Goal: Navigation & Orientation: Find specific page/section

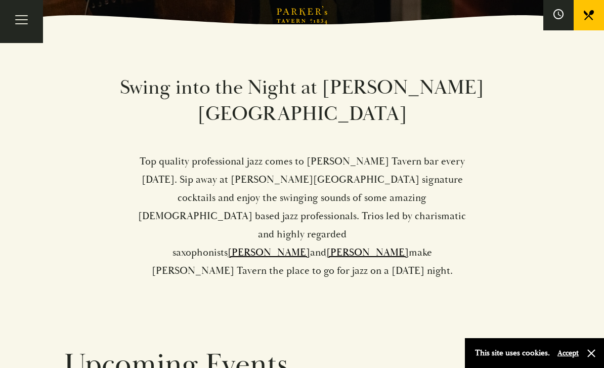
click at [302, 246] on link "Sam Miles" at bounding box center [269, 252] width 82 height 13
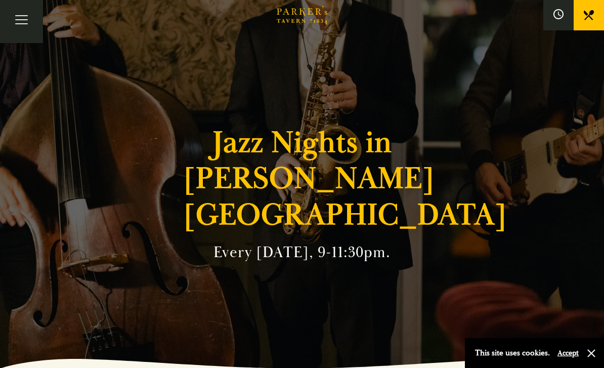
scroll to position [376, 0]
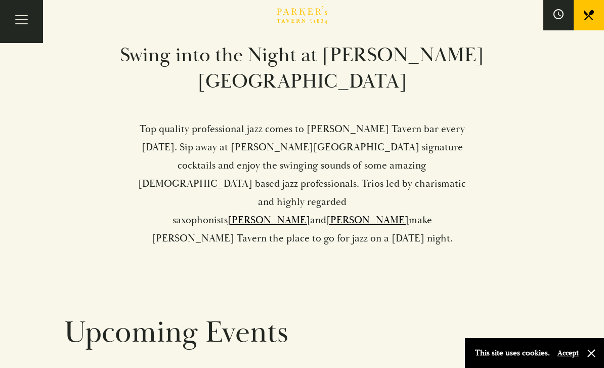
click at [381, 213] on link "Tim Boniface" at bounding box center [367, 219] width 82 height 13
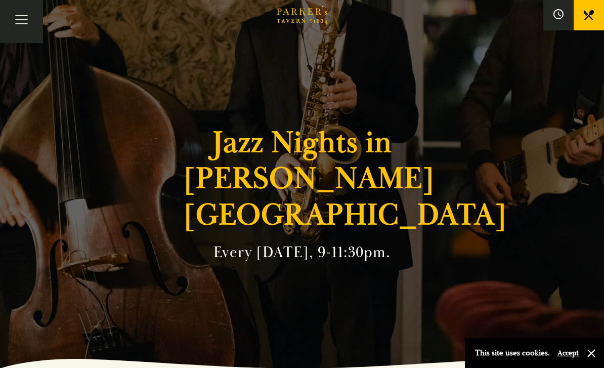
click at [562, 19] on icon at bounding box center [558, 14] width 10 height 10
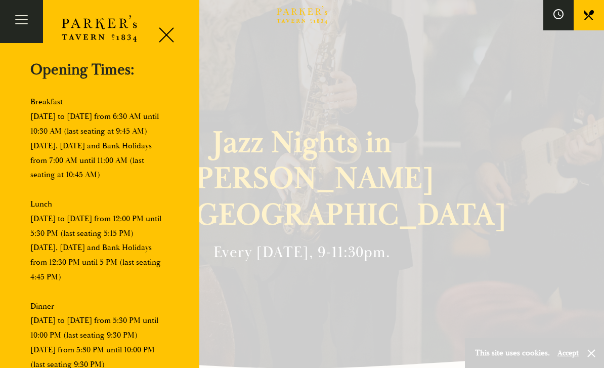
click at [171, 31] on div at bounding box center [162, 36] width 43 height 43
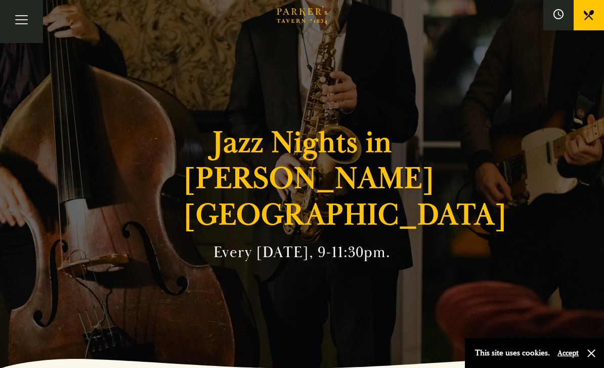
click at [20, 22] on button "Toggle navigation" at bounding box center [21, 21] width 43 height 43
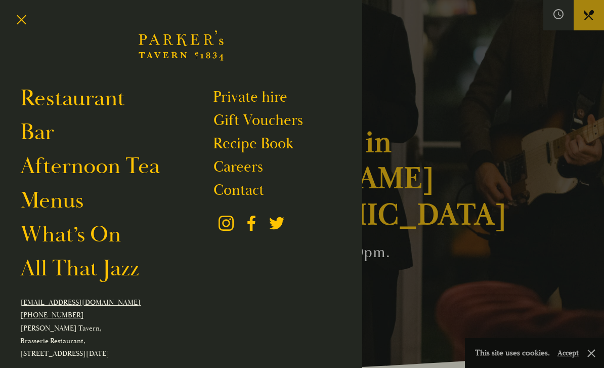
click at [120, 271] on link "All That Jazz" at bounding box center [79, 268] width 119 height 28
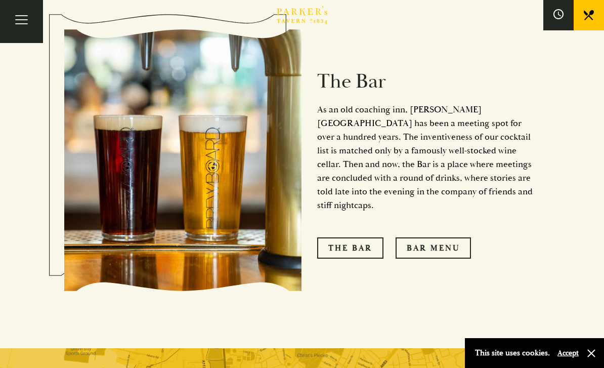
scroll to position [808, 0]
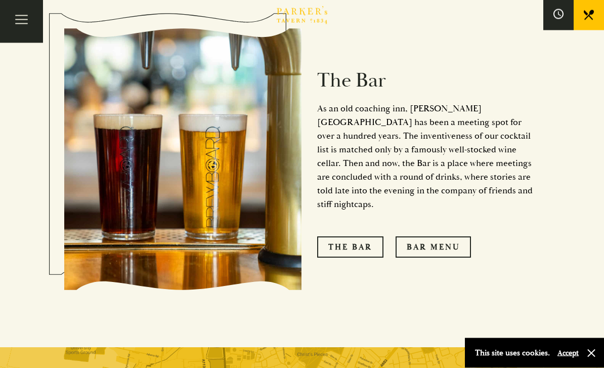
click at [375, 237] on link "The Bar" at bounding box center [350, 247] width 66 height 21
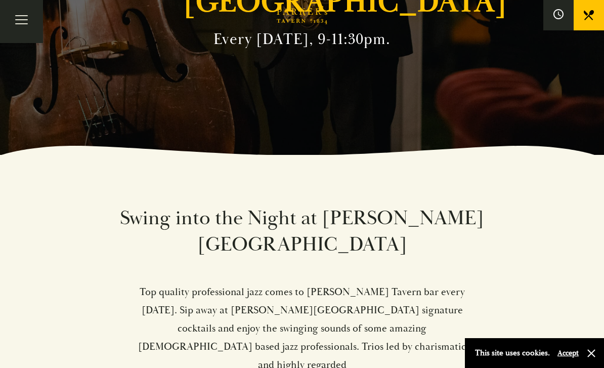
scroll to position [0, 0]
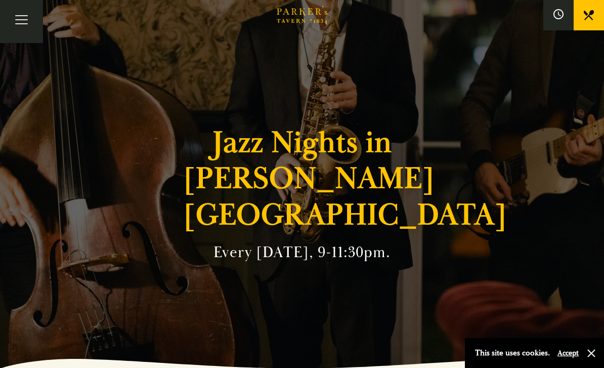
click at [22, 32] on button "Toggle navigation" at bounding box center [21, 21] width 43 height 43
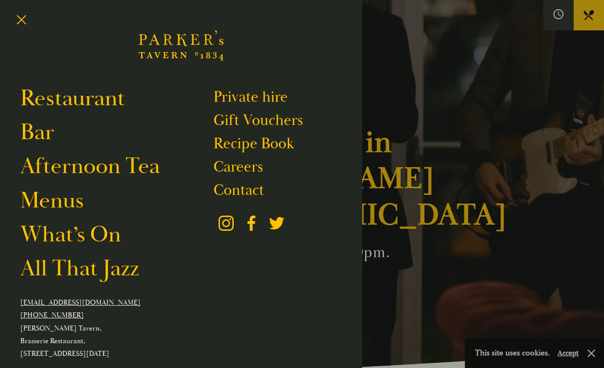
click at [113, 240] on link "What’s On" at bounding box center [70, 234] width 101 height 28
click at [428, 88] on div at bounding box center [302, 184] width 604 height 368
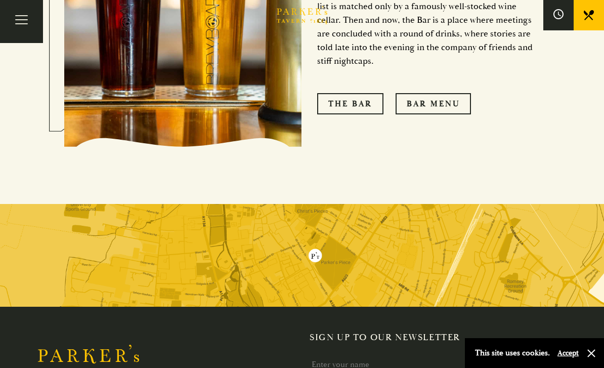
scroll to position [951, 0]
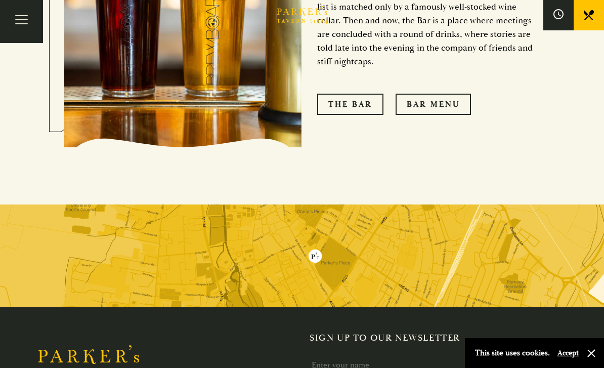
click at [348, 211] on img at bounding box center [302, 255] width 604 height 103
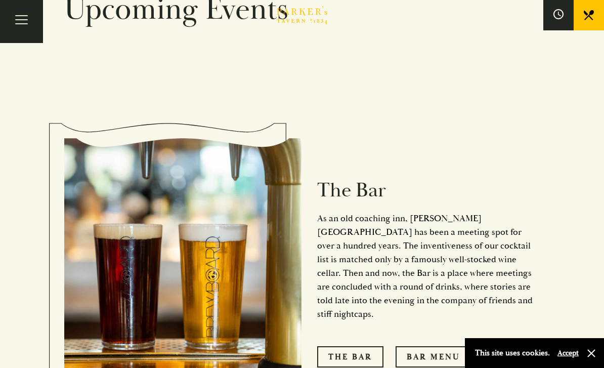
scroll to position [691, 0]
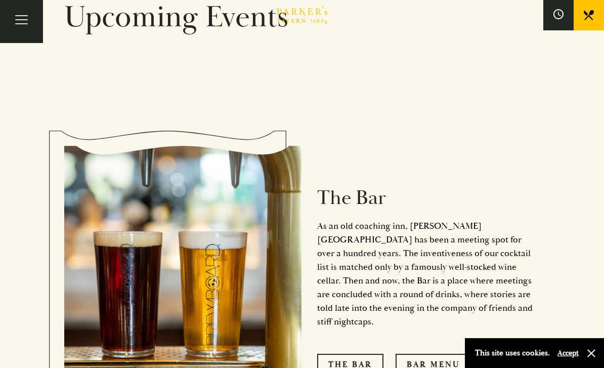
click at [34, 26] on button "Toggle navigation" at bounding box center [21, 21] width 43 height 43
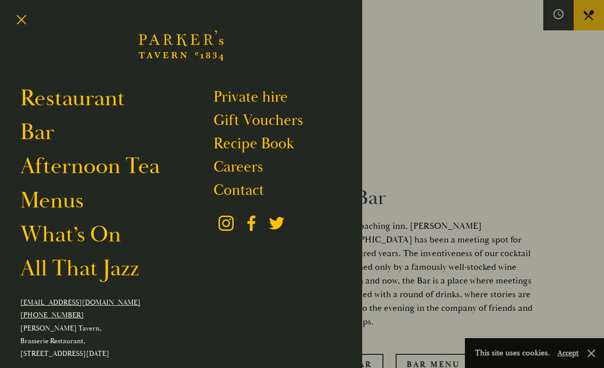
click at [253, 188] on link "Contact" at bounding box center [238, 190] width 51 height 19
click at [256, 188] on link "Contact" at bounding box center [238, 190] width 51 height 19
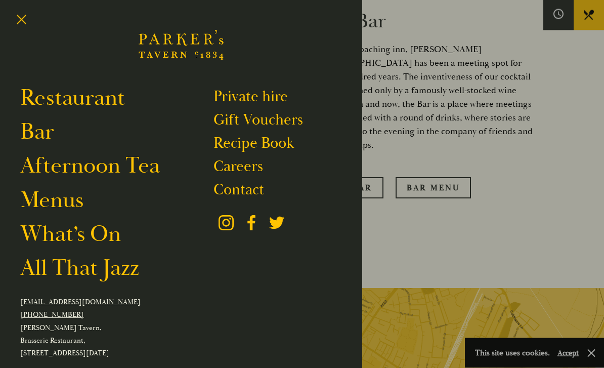
click at [26, 18] on button "Toggle navigation" at bounding box center [21, 21] width 43 height 43
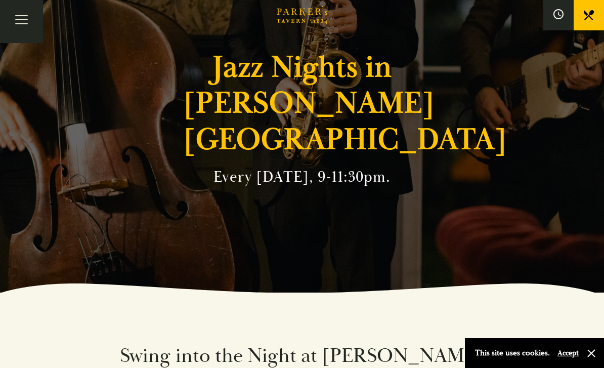
scroll to position [76, 0]
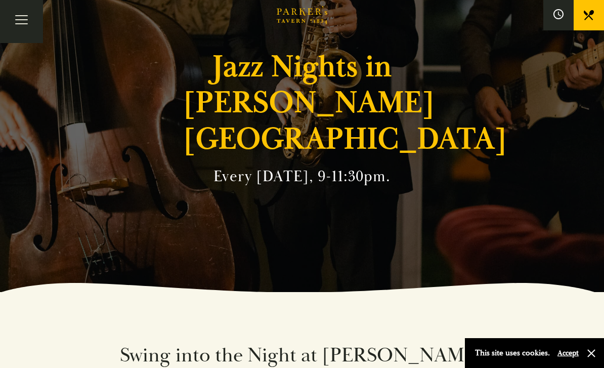
click at [594, 20] on link at bounding box center [589, 15] width 30 height 30
click at [556, 24] on button at bounding box center [558, 15] width 30 height 30
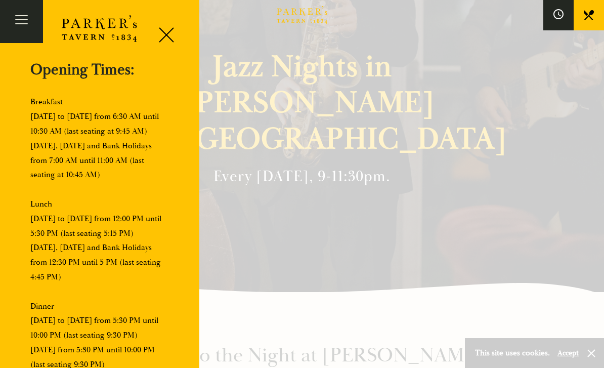
click at [169, 34] on div at bounding box center [162, 36] width 43 height 43
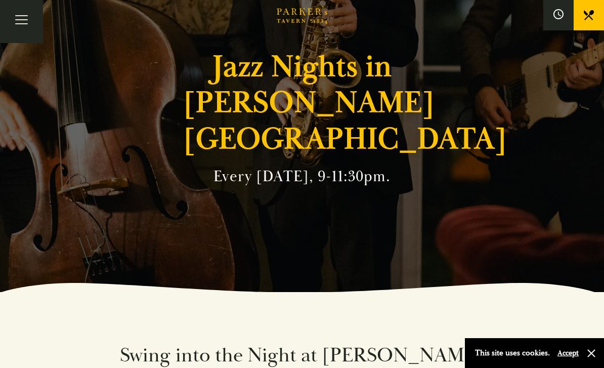
click at [33, 22] on button "Toggle navigation" at bounding box center [21, 21] width 43 height 43
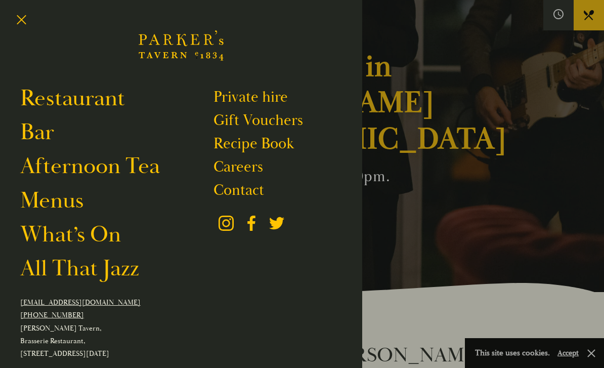
click at [26, 21] on button "Toggle navigation" at bounding box center [21, 21] width 43 height 43
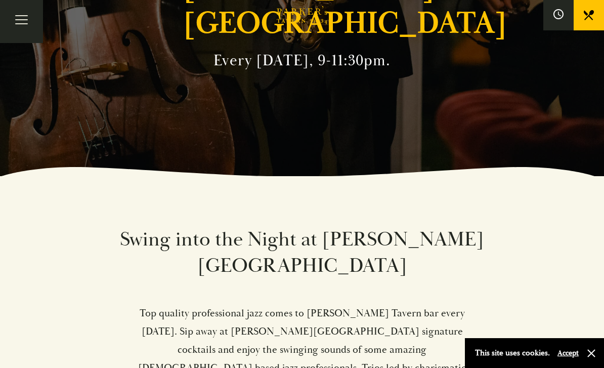
scroll to position [0, 0]
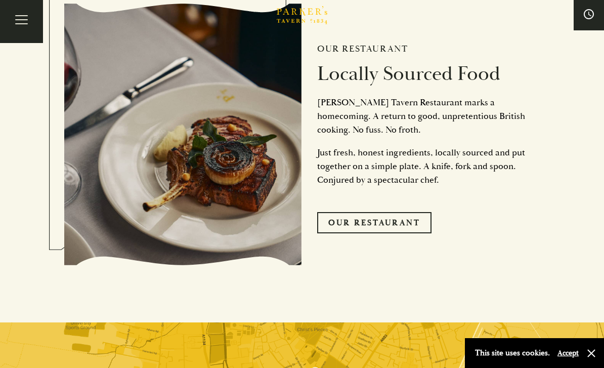
scroll to position [2255, 0]
click at [414, 212] on link "Our Restaurant" at bounding box center [374, 222] width 114 height 21
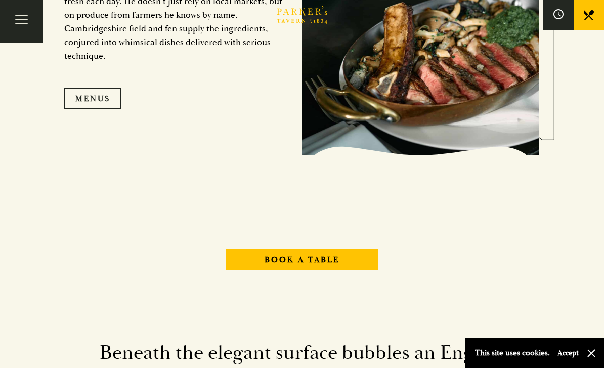
scroll to position [1002, 0]
click at [109, 110] on link "Menus" at bounding box center [92, 99] width 57 height 21
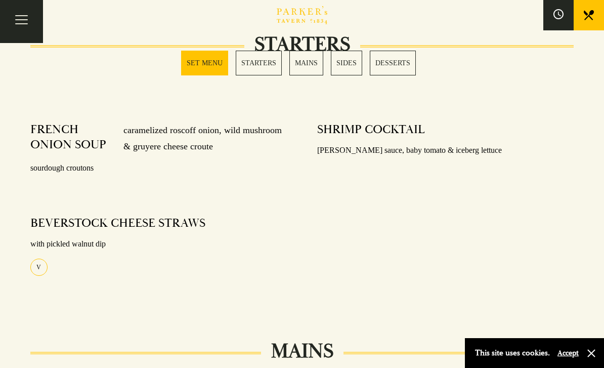
scroll to position [432, 0]
